Goal: Information Seeking & Learning: Learn about a topic

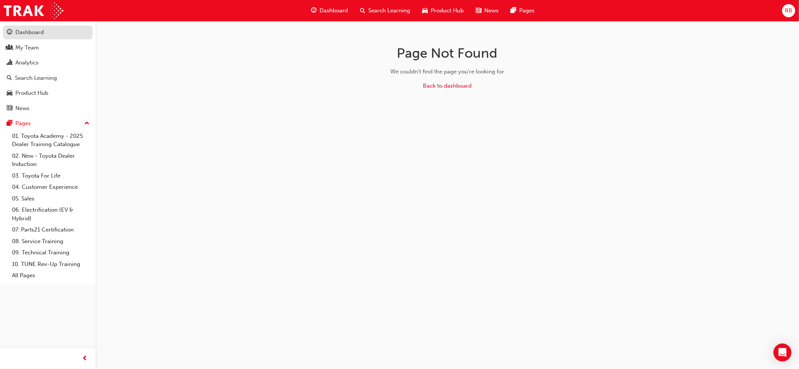
click at [32, 35] on div "Dashboard" at bounding box center [29, 32] width 28 height 9
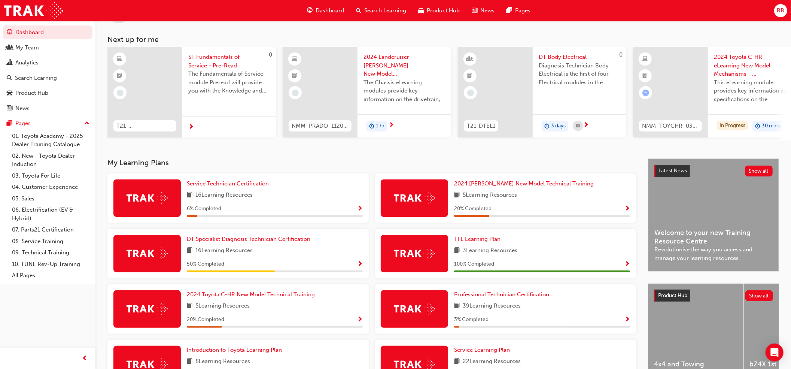
scroll to position [50, 0]
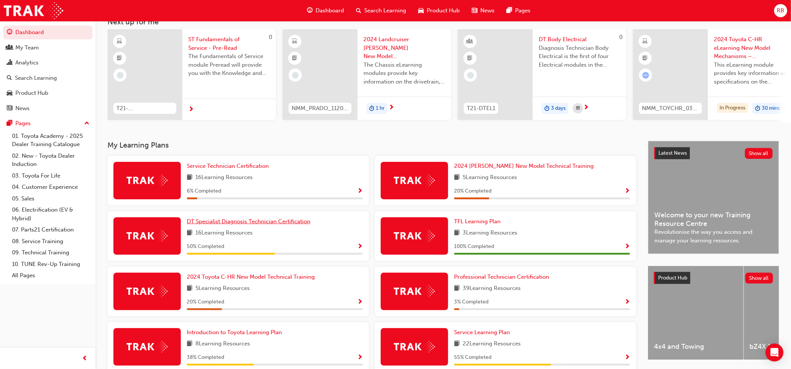
click at [237, 225] on span "DT Specialist Diagnosis Technician Certification" at bounding box center [249, 221] width 124 height 7
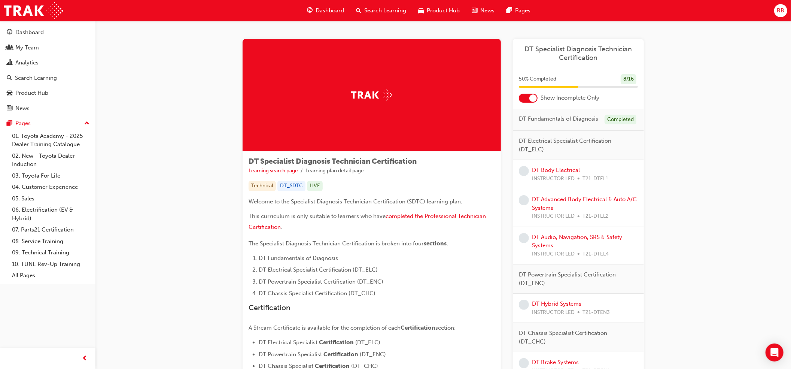
click at [584, 52] on span "DT Specialist Diagnosis Technician Certification" at bounding box center [578, 53] width 119 height 17
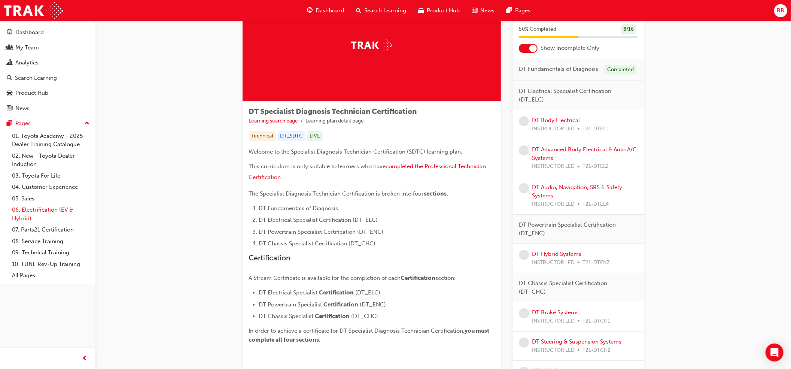
click at [47, 209] on link "06. Electrification (EV & Hybrid)" at bounding box center [50, 214] width 83 height 20
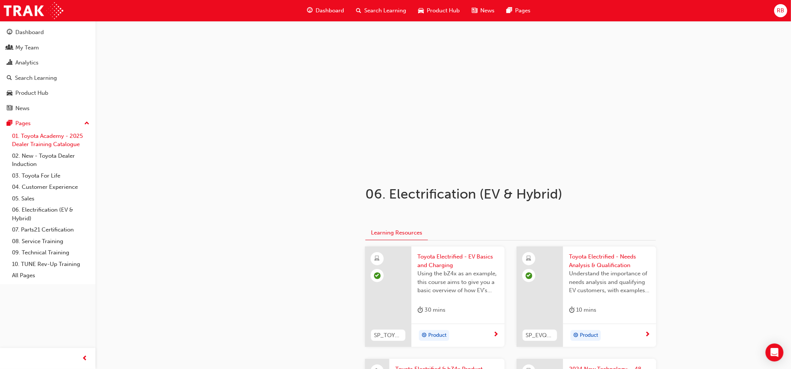
click at [51, 142] on link "01. Toyota Academy - 2025 Dealer Training Catalogue" at bounding box center [50, 140] width 83 height 20
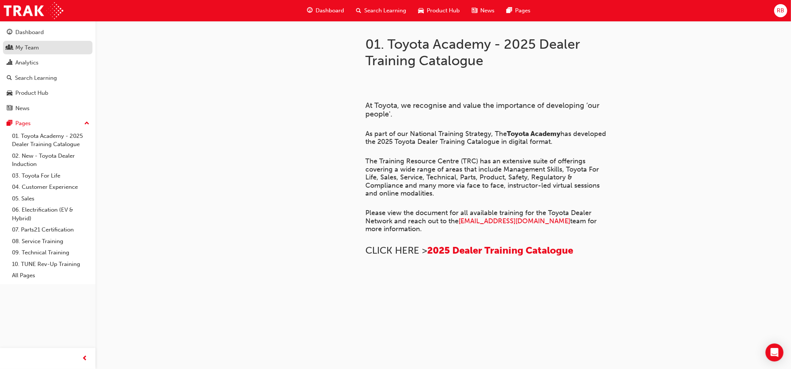
click at [28, 46] on div "My Team" at bounding box center [27, 47] width 24 height 9
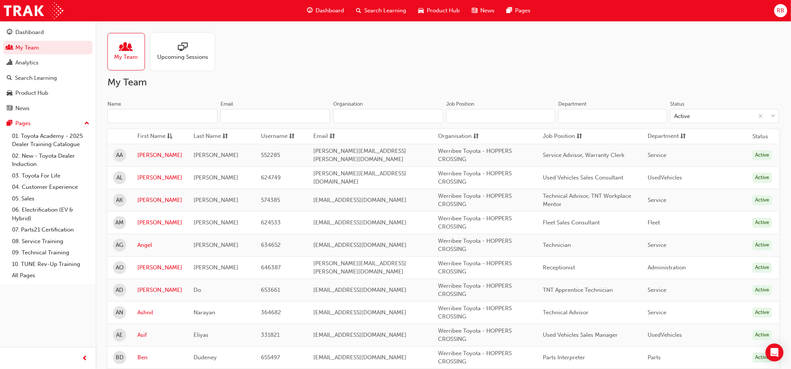
click at [444, 10] on span "Product Hub" at bounding box center [443, 10] width 33 height 9
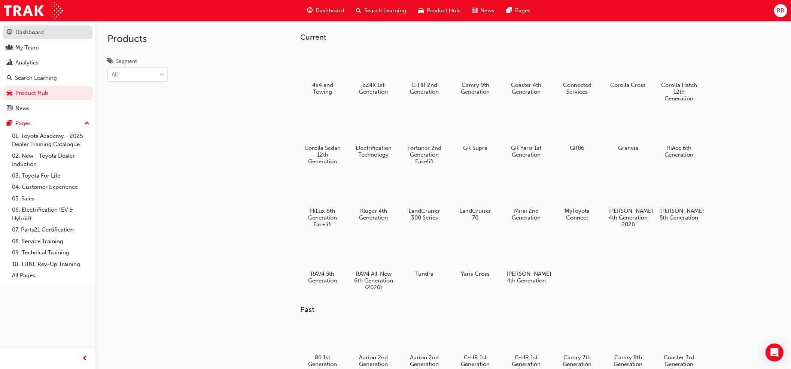
click at [27, 34] on div "Dashboard" at bounding box center [29, 32] width 28 height 9
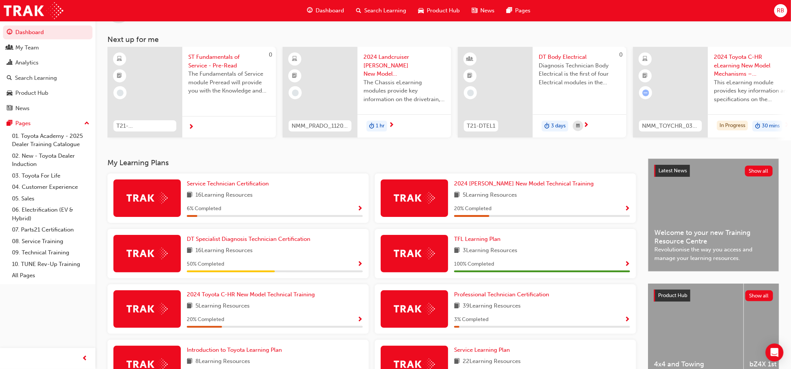
scroll to position [92, 0]
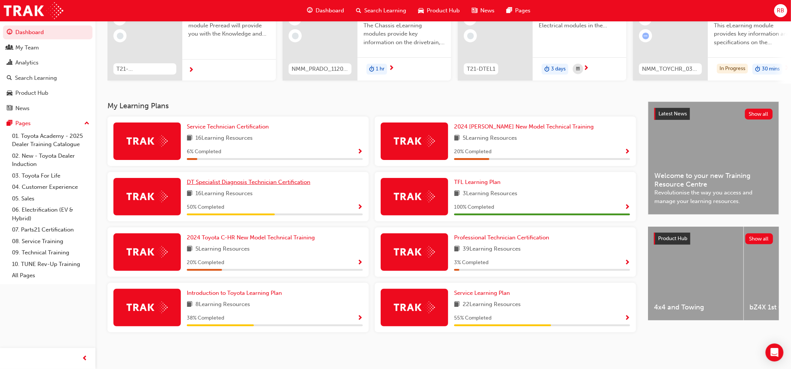
click at [228, 184] on span "DT Specialist Diagnosis Technician Certification" at bounding box center [249, 182] width 124 height 7
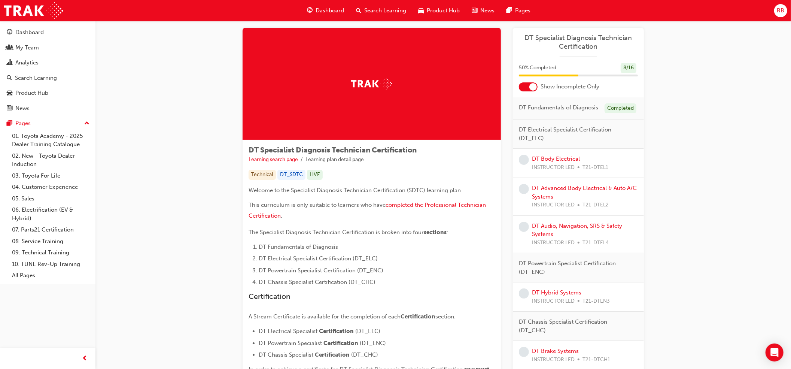
scroll to position [6, 0]
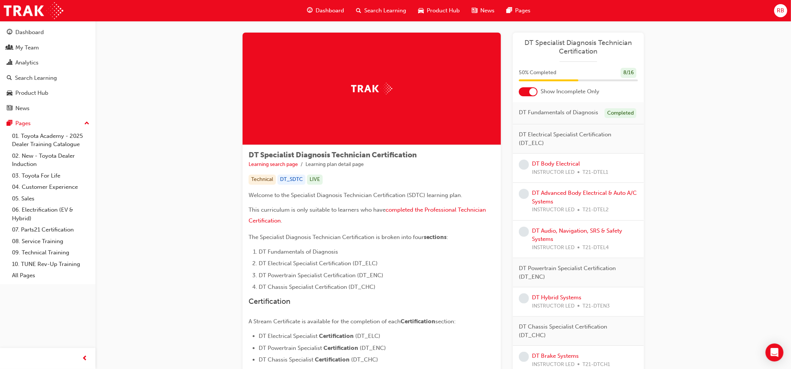
click at [339, 166] on li "Learning plan detail page" at bounding box center [335, 164] width 58 height 9
click at [343, 152] on span "DT Specialist Diagnosis Technician Certification" at bounding box center [333, 155] width 168 height 9
click at [379, 90] on img at bounding box center [371, 89] width 41 height 12
click at [47, 250] on link "09. Technical Training" at bounding box center [50, 253] width 83 height 12
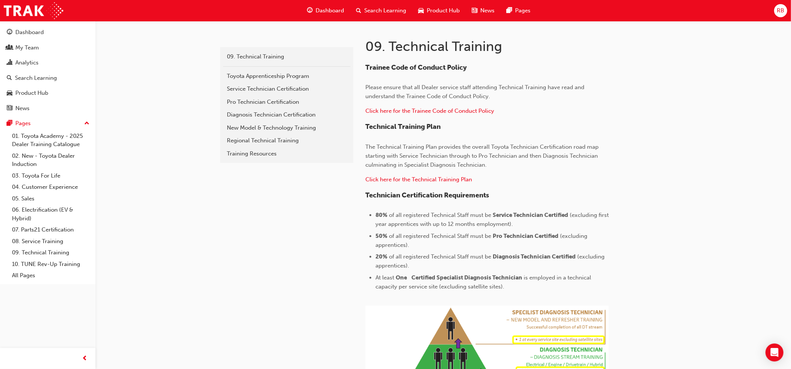
scroll to position [46, 0]
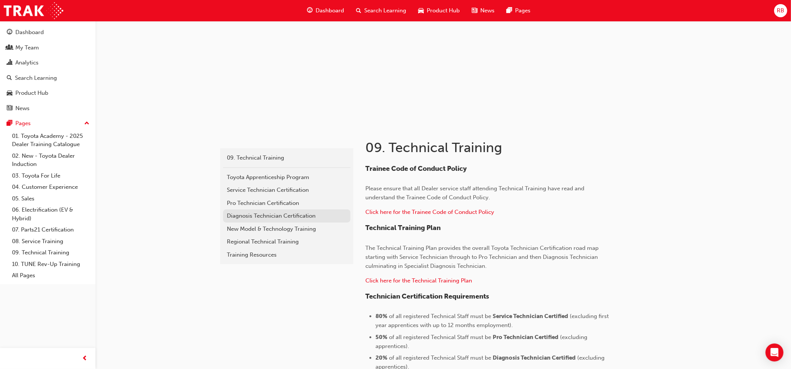
click at [265, 217] on div "Diagnosis Technician Certification" at bounding box center [287, 216] width 120 height 9
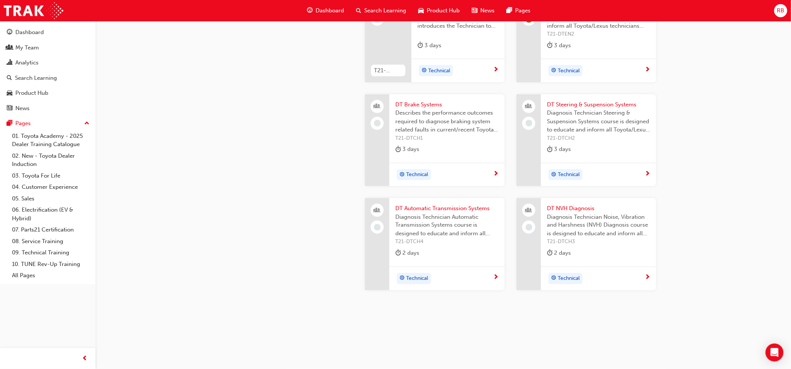
scroll to position [720, 0]
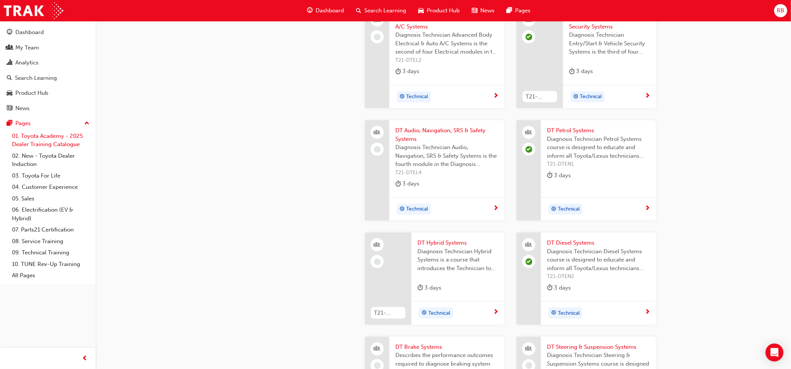
click at [59, 142] on link "01. Toyota Academy - 2025 Dealer Training Catalogue" at bounding box center [50, 140] width 83 height 20
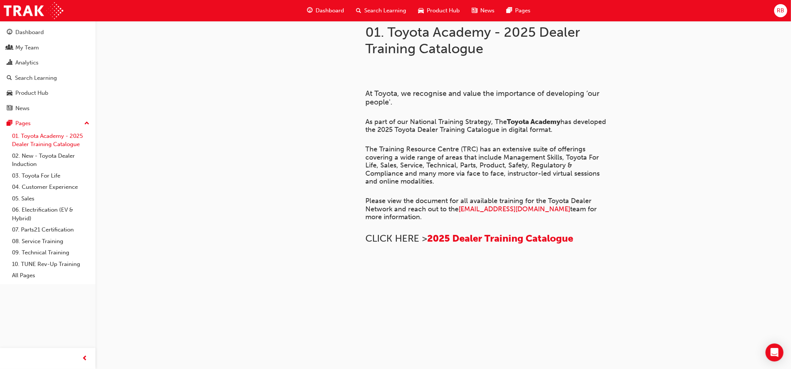
click at [41, 136] on link "01. Toyota Academy - 2025 Dealer Training Catalogue" at bounding box center [50, 140] width 83 height 20
click at [48, 239] on link "08. Service Training" at bounding box center [50, 242] width 83 height 12
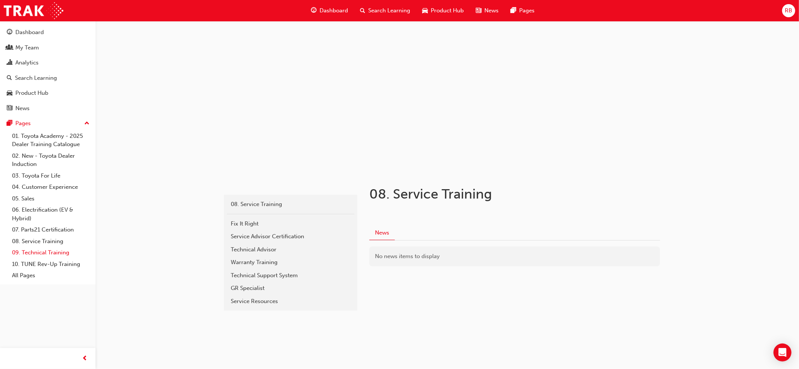
click at [54, 252] on link "09. Technical Training" at bounding box center [50, 253] width 83 height 12
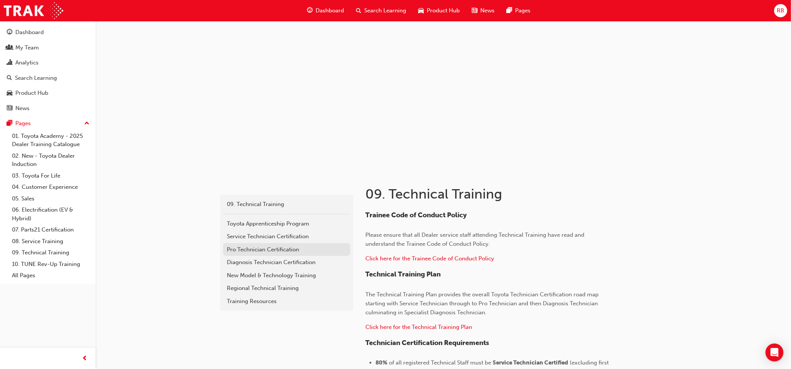
click at [285, 251] on div "Pro Technician Certification" at bounding box center [287, 249] width 120 height 9
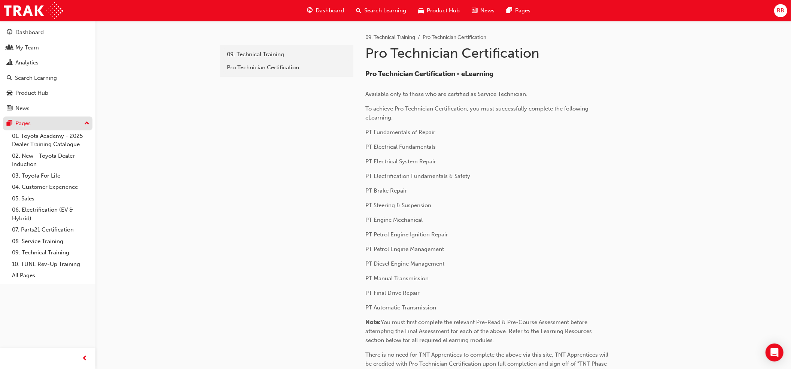
click at [21, 123] on div "Pages" at bounding box center [22, 123] width 15 height 9
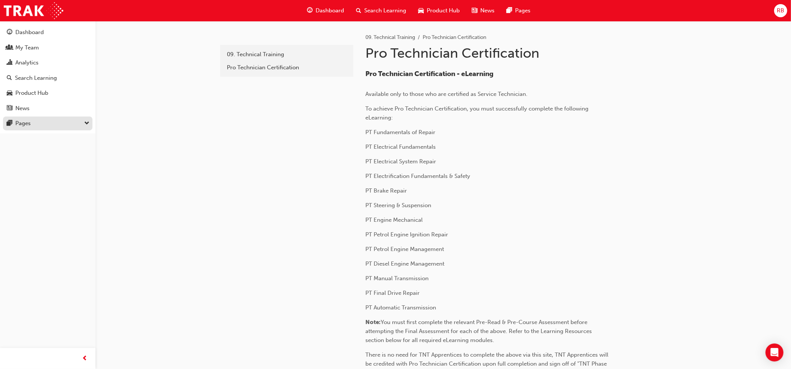
click at [21, 123] on div "Pages" at bounding box center [22, 123] width 15 height 9
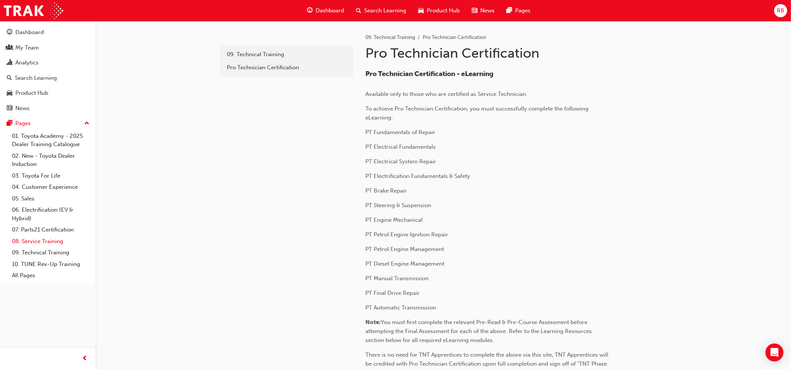
click at [59, 240] on link "08. Service Training" at bounding box center [50, 242] width 83 height 12
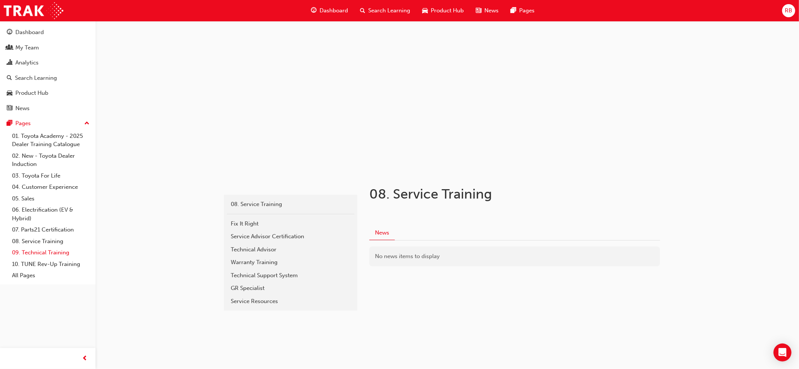
click at [59, 250] on link "09. Technical Training" at bounding box center [50, 253] width 83 height 12
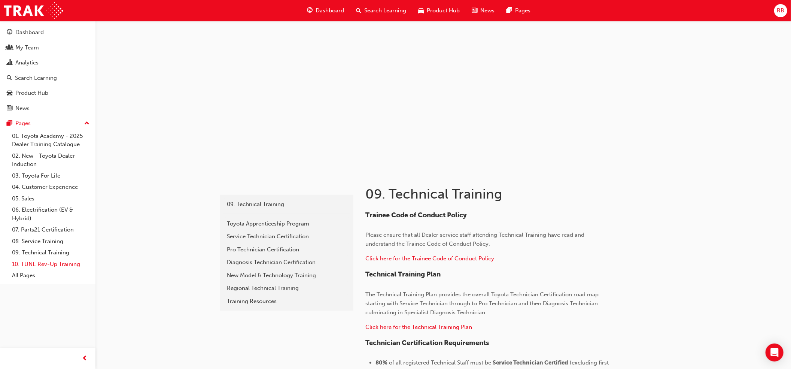
click at [64, 265] on link "10. TUNE Rev-Up Training" at bounding box center [50, 264] width 83 height 12
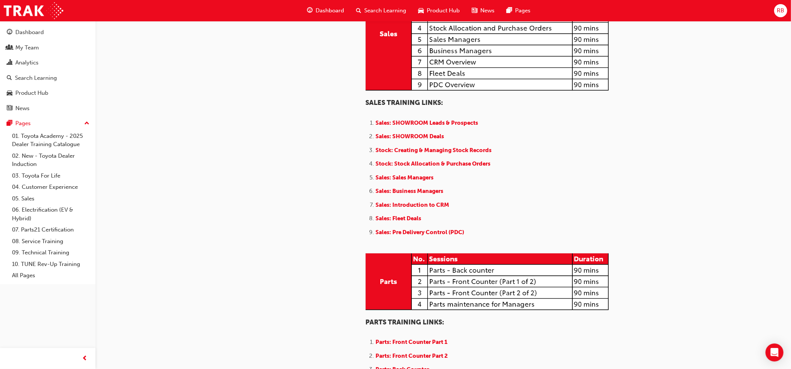
scroll to position [848, 0]
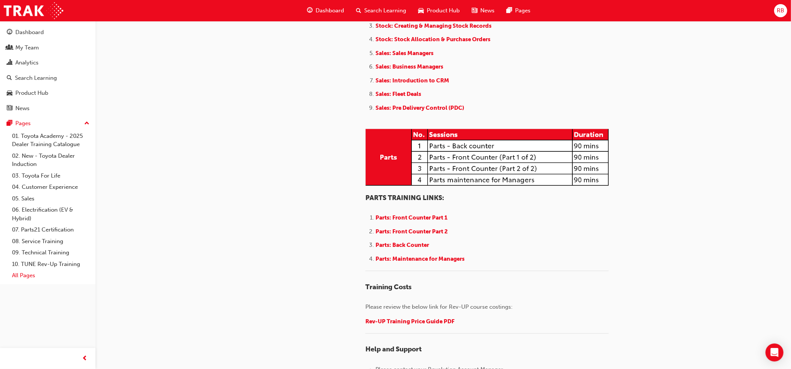
click at [26, 275] on link "All Pages" at bounding box center [50, 276] width 83 height 12
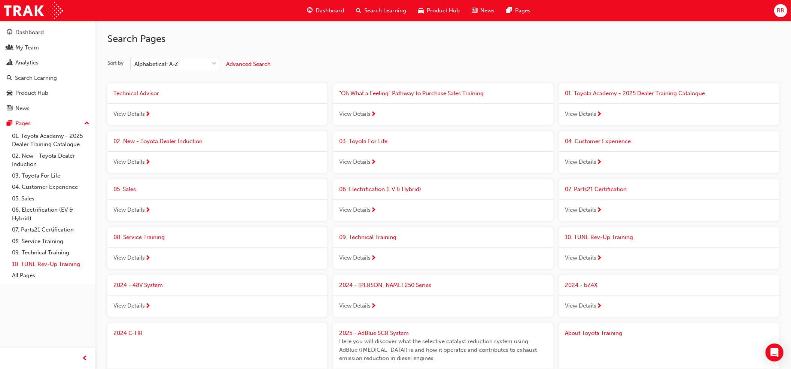
click at [38, 262] on link "10. TUNE Rev-Up Training" at bounding box center [50, 264] width 83 height 12
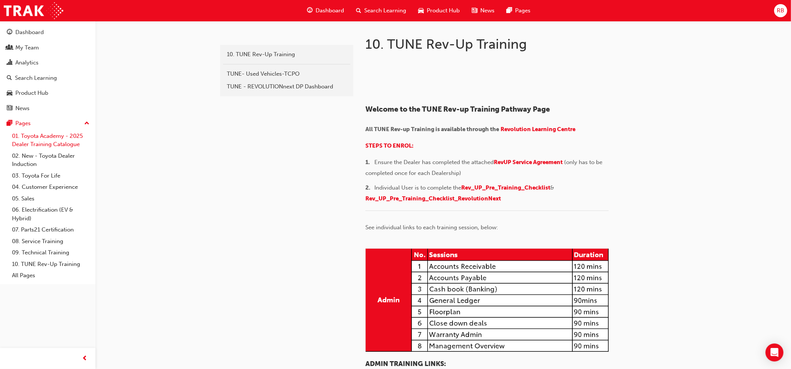
click at [57, 140] on link "01. Toyota Academy - 2025 Dealer Training Catalogue" at bounding box center [50, 140] width 83 height 20
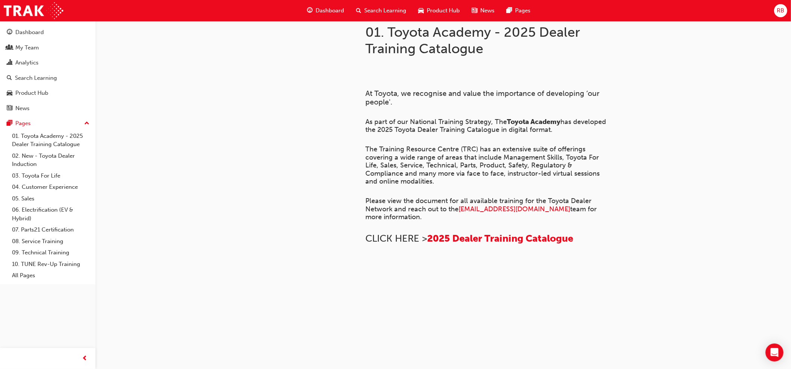
scroll to position [185, 0]
click at [324, 8] on span "Dashboard" at bounding box center [330, 10] width 28 height 9
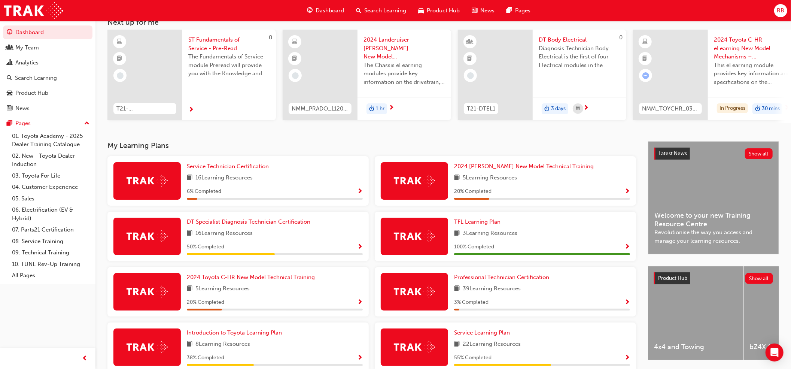
scroll to position [50, 0]
click at [360, 250] on span "Show Progress" at bounding box center [360, 246] width 6 height 7
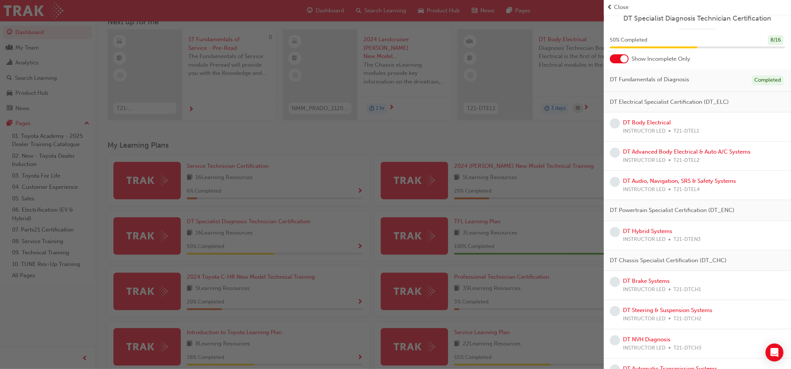
scroll to position [0, 0]
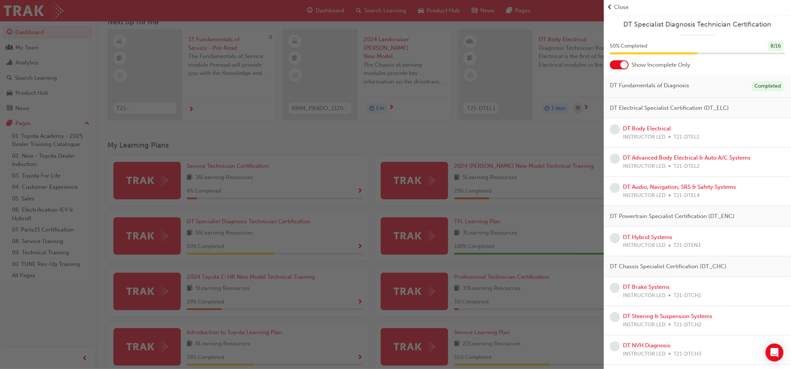
click at [348, 243] on div "button" at bounding box center [302, 184] width 604 height 369
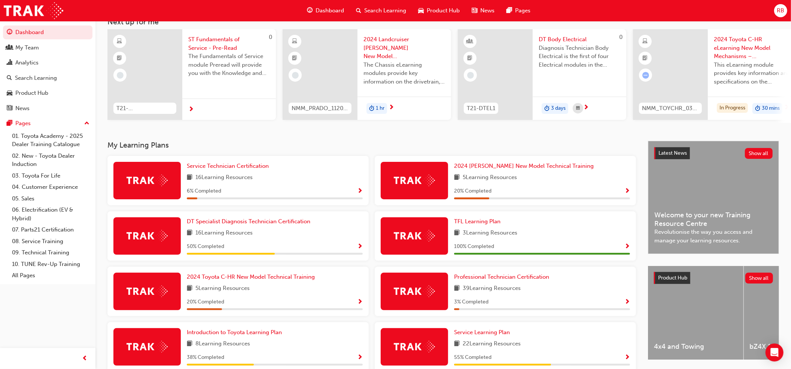
click at [361, 248] on span "Show Progress" at bounding box center [360, 246] width 6 height 7
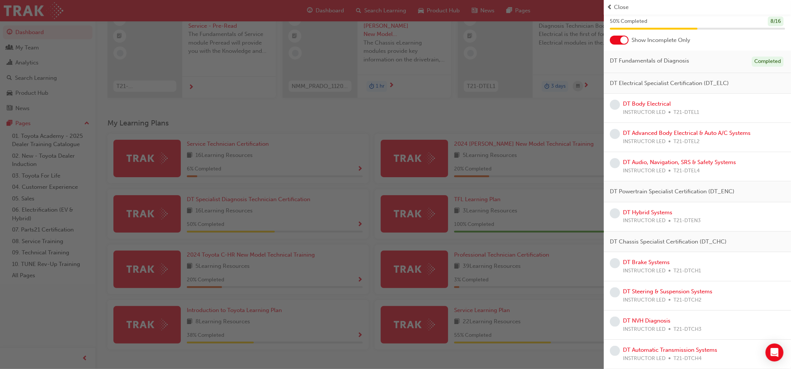
scroll to position [92, 0]
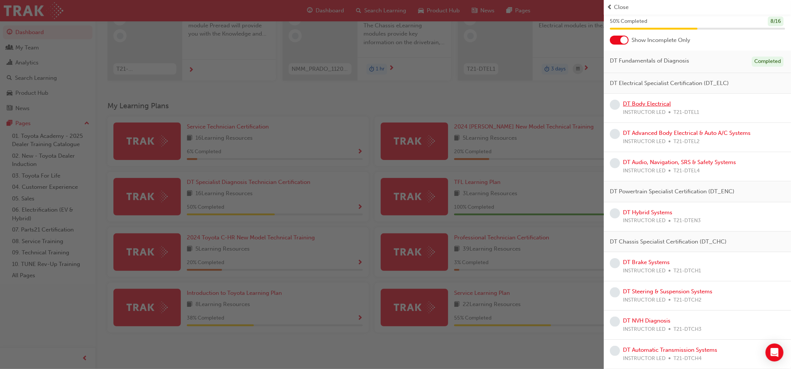
click at [648, 102] on link "DT Body Electrical" at bounding box center [647, 103] width 48 height 7
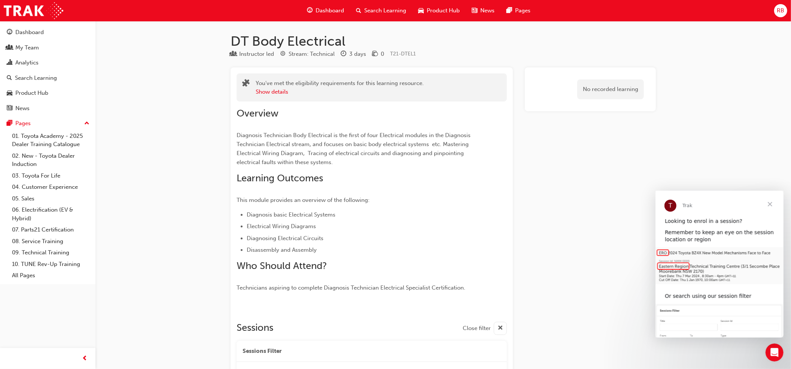
click at [768, 204] on span "Close" at bounding box center [769, 203] width 27 height 27
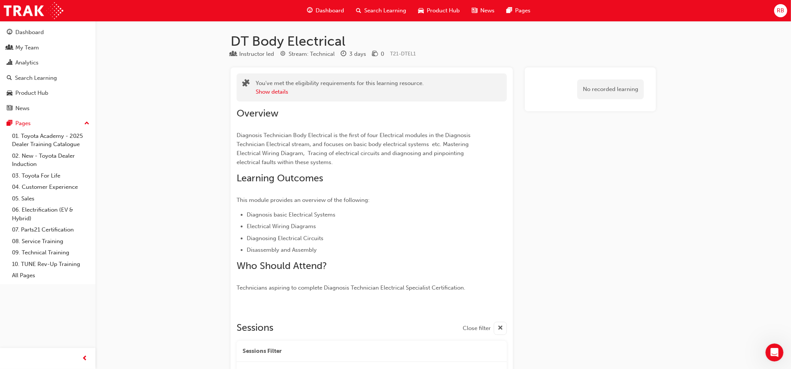
click at [181, 149] on div "DT Body Electrical Instructor led Stream: Technical 3 days 0 T21-DTEL1 You've m…" at bounding box center [395, 361] width 791 height 723
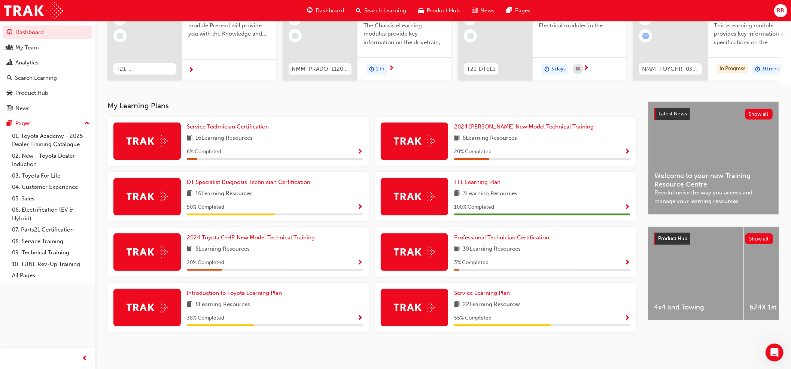
scroll to position [92, 0]
click at [626, 261] on span "Show Progress" at bounding box center [628, 262] width 6 height 7
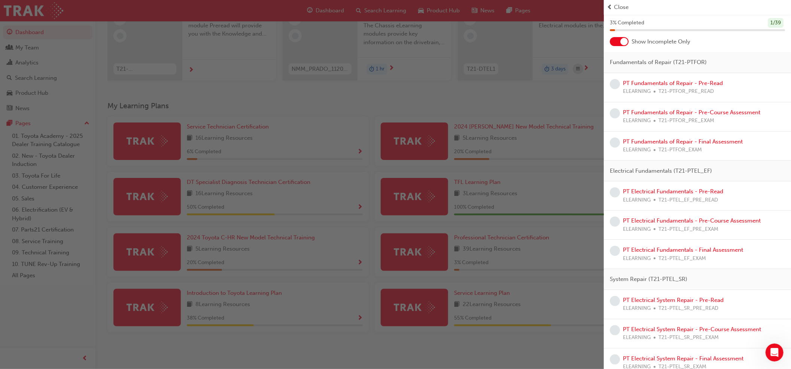
scroll to position [0, 0]
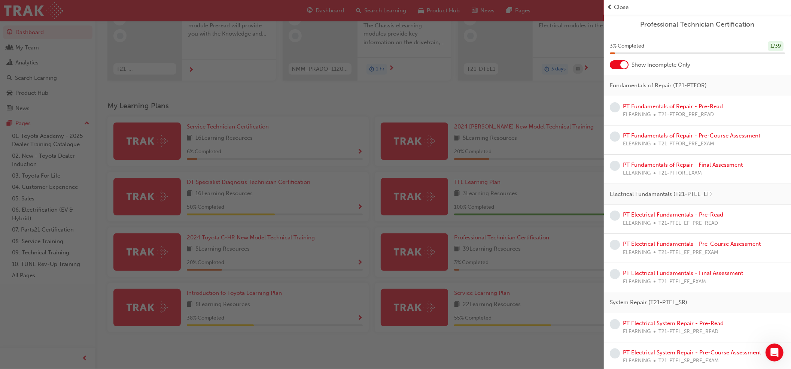
click at [337, 363] on div "button" at bounding box center [302, 184] width 604 height 369
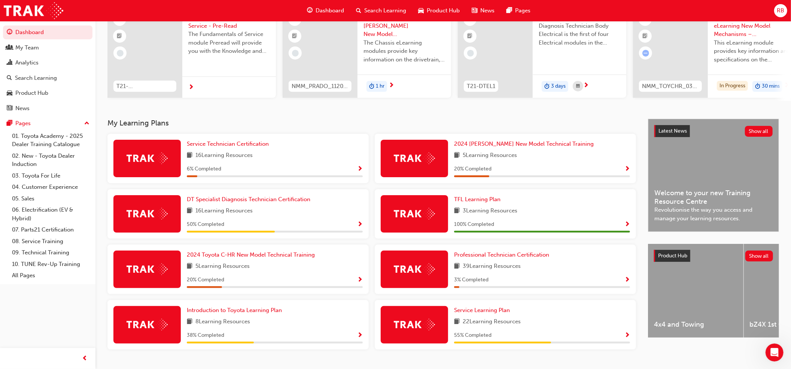
scroll to position [92, 0]
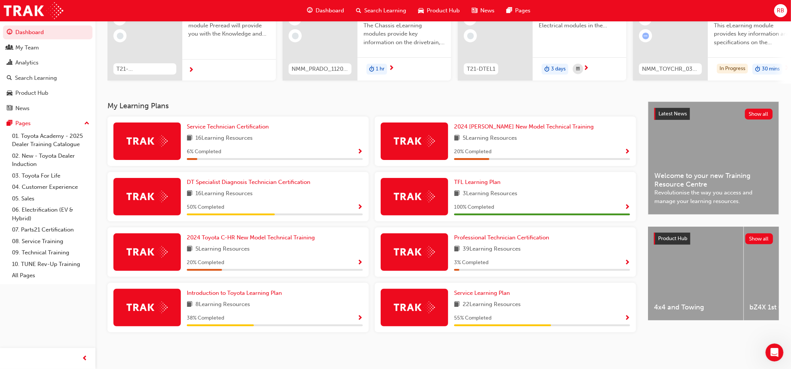
click at [330, 201] on div "DT Specialist Diagnosis Technician Certification 16 Learning Resources 50 % Com…" at bounding box center [275, 196] width 176 height 37
click at [241, 294] on span "Introduction to Toyota Learning Plan" at bounding box center [234, 292] width 95 height 7
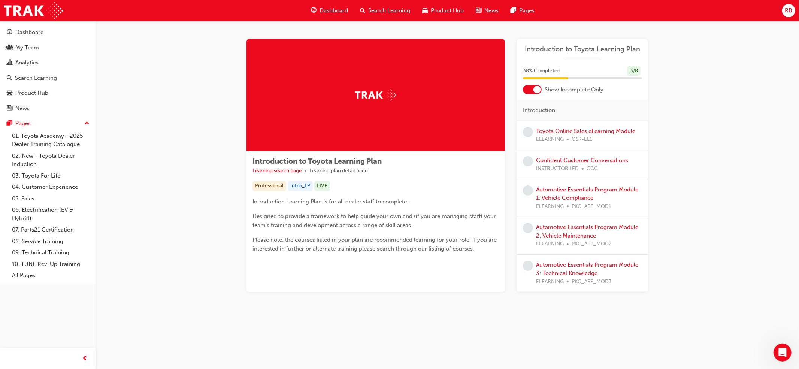
click at [182, 233] on div "Introduction to Toyota Learning Plan Learning search page Learning plan detail …" at bounding box center [446, 174] width 703 height 307
click at [25, 46] on div "My Team" at bounding box center [27, 47] width 24 height 9
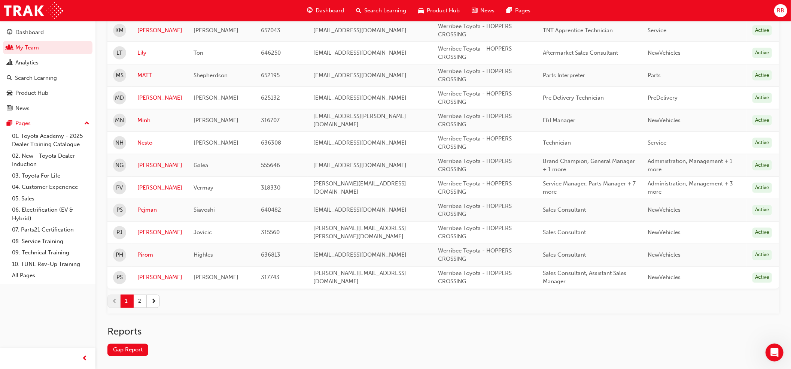
scroll to position [1014, 0]
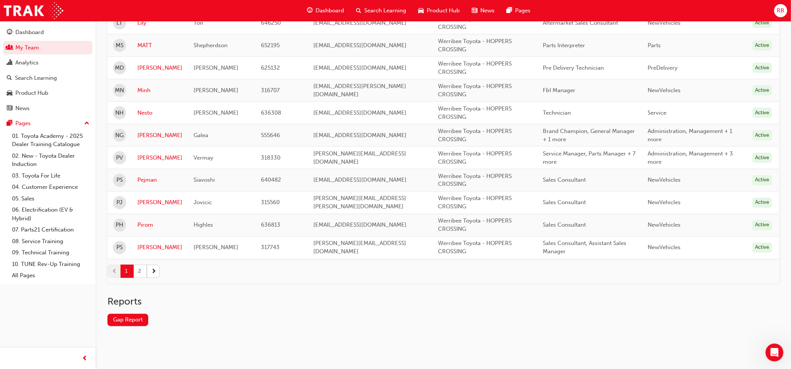
click at [144, 273] on button "2" at bounding box center [140, 271] width 13 height 13
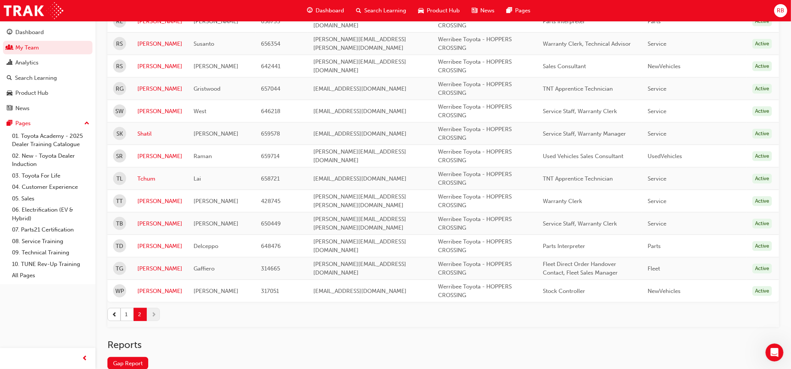
scroll to position [345, 0]
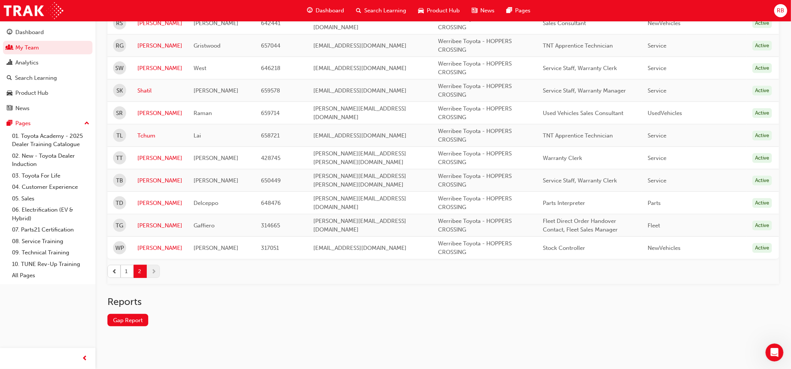
click at [116, 272] on span "prev-icon" at bounding box center [114, 271] width 5 height 8
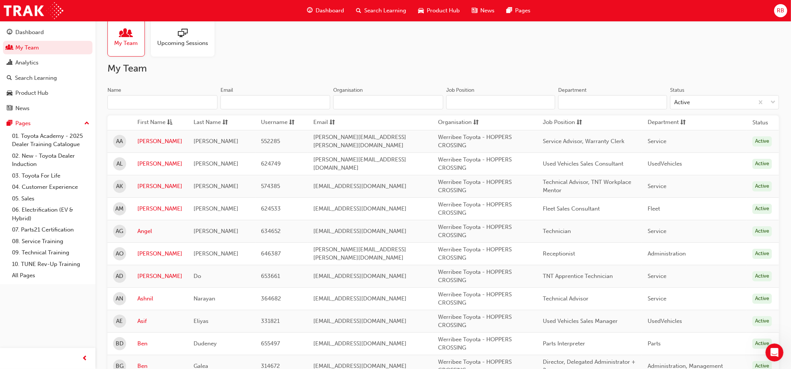
scroll to position [0, 0]
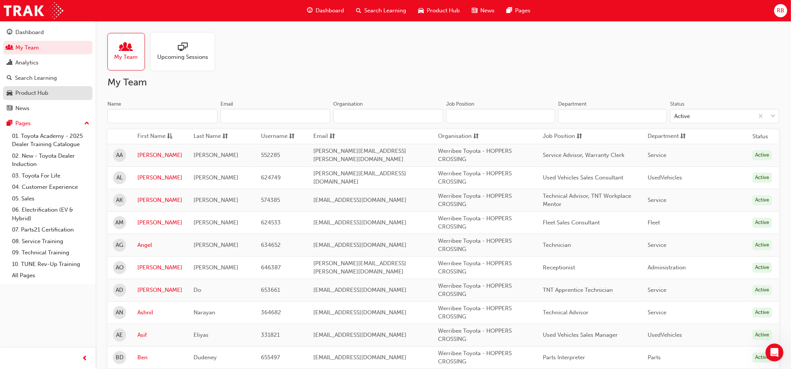
click at [32, 95] on div "Product Hub" at bounding box center [31, 93] width 33 height 9
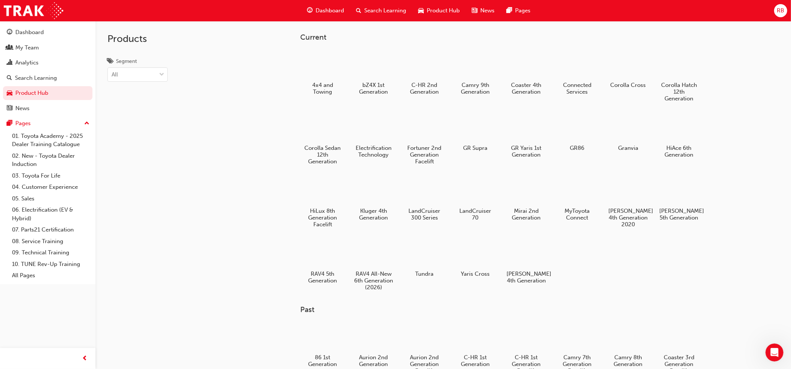
click at [171, 186] on div "Products Segment All" at bounding box center [137, 205] width 84 height 369
click at [369, 9] on span "Search Learning" at bounding box center [385, 10] width 42 height 9
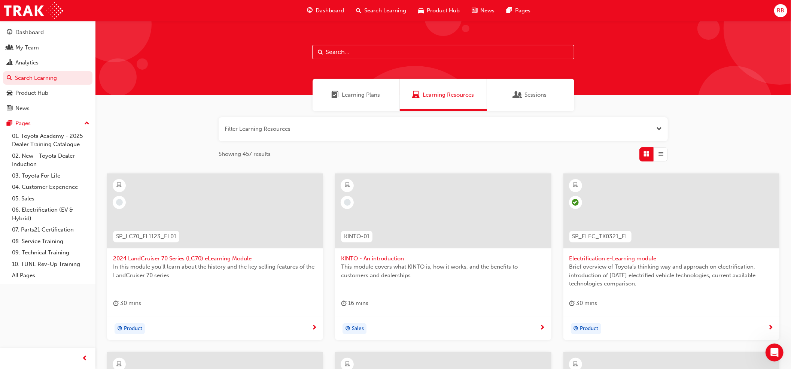
click at [368, 94] on span "Learning Plans" at bounding box center [361, 95] width 38 height 9
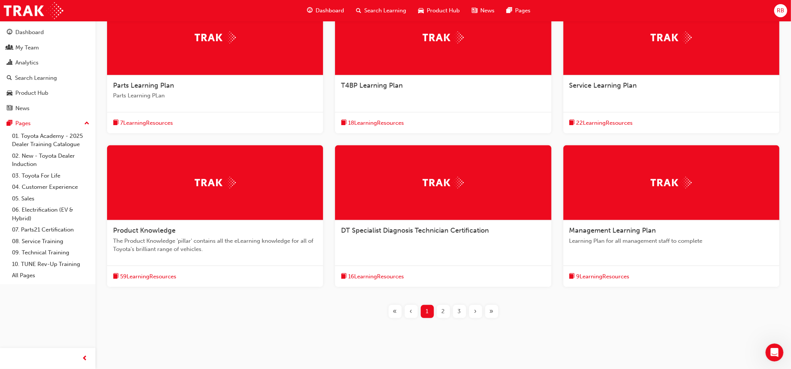
scroll to position [182, 0]
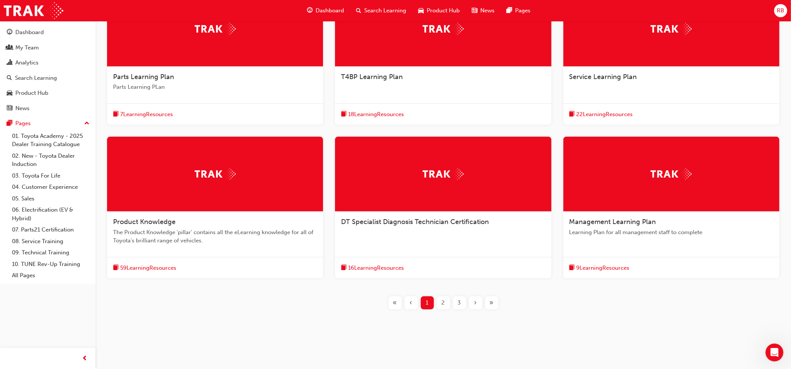
click at [440, 222] on span "DT Specialist Diagnosis Technician Certification" at bounding box center [415, 222] width 148 height 8
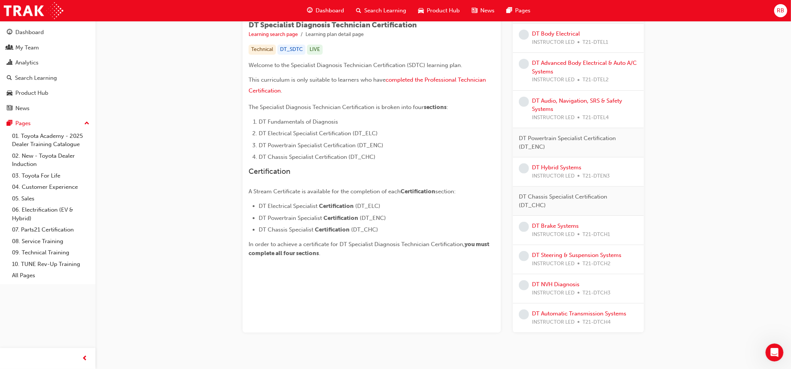
scroll to position [156, 0]
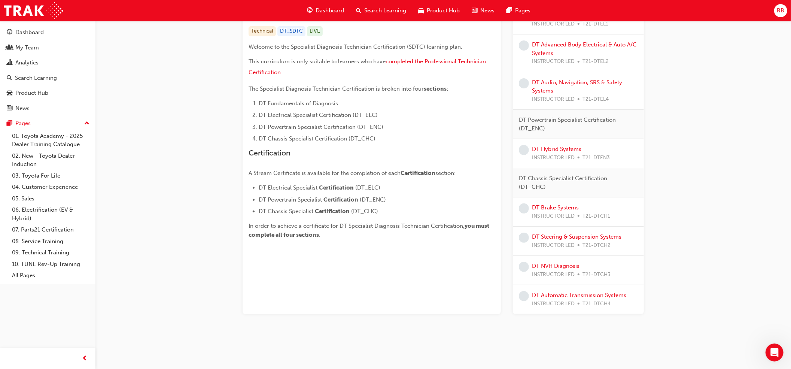
click at [561, 345] on div "DT Specialist Diagnosis Technician Certification Learning search page Learning …" at bounding box center [443, 108] width 449 height 484
click at [191, 274] on div "DT Specialist Diagnosis Technician Certification Learning search page Learning …" at bounding box center [443, 108] width 696 height 484
click at [728, 217] on div "DT Specialist Diagnosis Technician Certification Learning search page Learning …" at bounding box center [443, 108] width 696 height 484
drag, startPoint x: 159, startPoint y: 144, endPoint x: 240, endPoint y: 109, distance: 88.3
click at [159, 144] on div "DT Specialist Diagnosis Technician Certification Learning search page Learning …" at bounding box center [443, 108] width 696 height 484
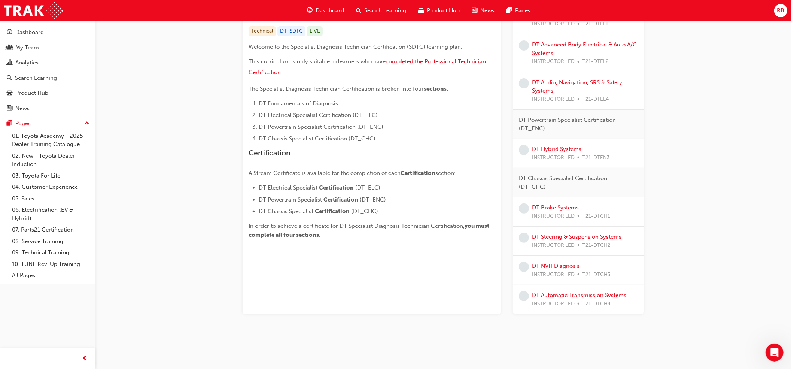
click at [735, 114] on div "DT Specialist Diagnosis Technician Certification Learning search page Learning …" at bounding box center [443, 108] width 696 height 484
click at [783, 10] on span "RB" at bounding box center [780, 10] width 7 height 9
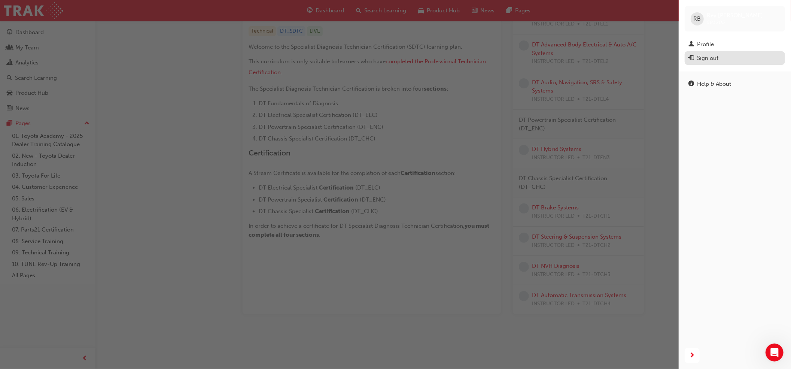
click at [707, 61] on div "Sign out" at bounding box center [707, 58] width 21 height 9
